Goal: Task Accomplishment & Management: Use online tool/utility

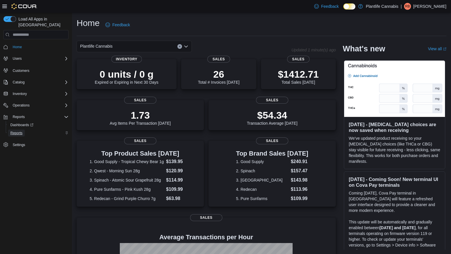
click at [21, 130] on span "Reports" at bounding box center [16, 132] width 12 height 5
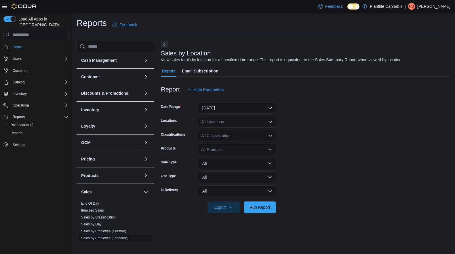
click at [109, 239] on link "Sales by Employee (Tendered)" at bounding box center [104, 238] width 47 height 4
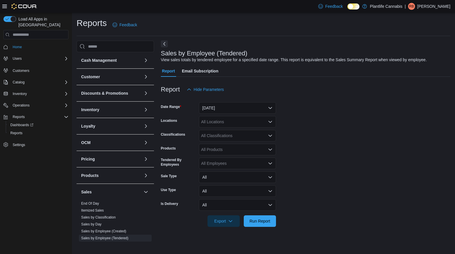
click at [163, 43] on button "Next" at bounding box center [164, 43] width 7 height 7
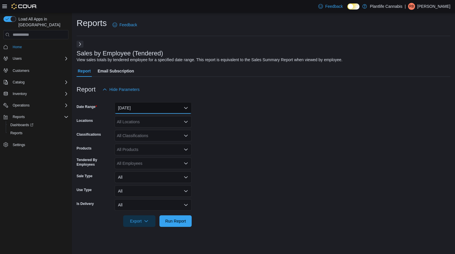
click at [172, 107] on button "[DATE]" at bounding box center [153, 108] width 77 height 12
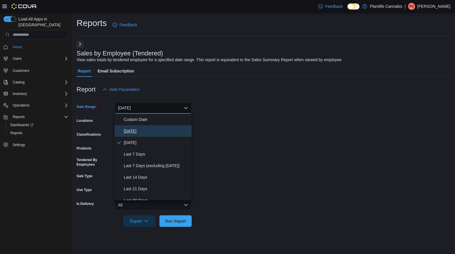
click at [162, 128] on span "[DATE]" at bounding box center [157, 130] width 66 height 7
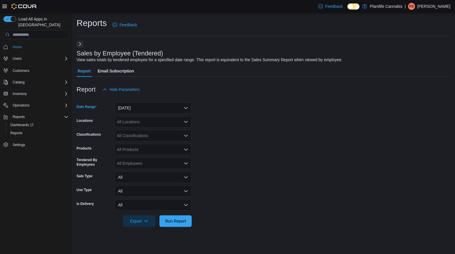
click at [167, 118] on div "All Locations" at bounding box center [153, 122] width 77 height 12
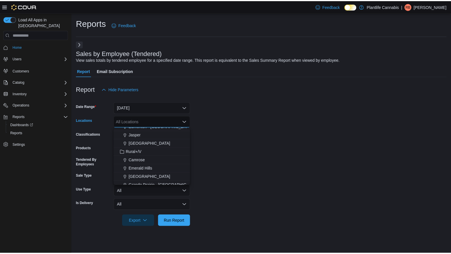
scroll to position [198, 0]
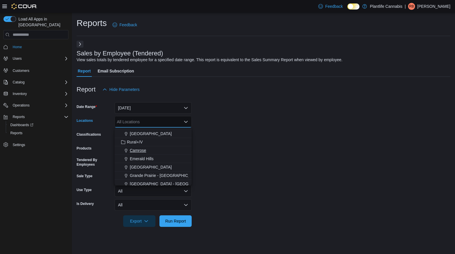
click at [139, 150] on span "Camrose" at bounding box center [138, 150] width 16 height 6
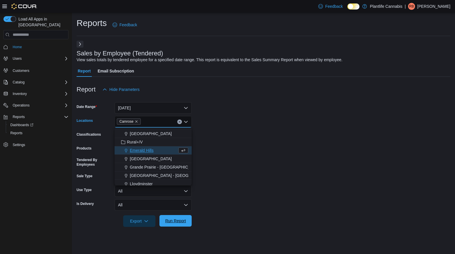
click at [169, 219] on span "Run Report" at bounding box center [175, 220] width 21 height 6
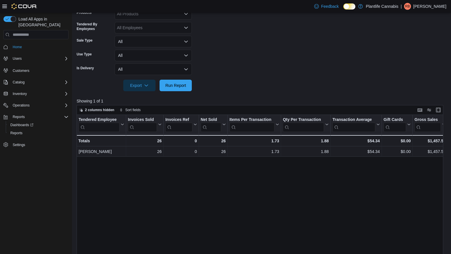
scroll to position [182, 0]
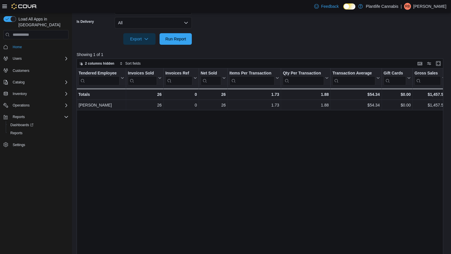
click at [140, 3] on div "Feedback Dark Mode Plantlife Cannabis | RB [PERSON_NAME]" at bounding box center [225, 6] width 451 height 13
